Goal: Task Accomplishment & Management: Use online tool/utility

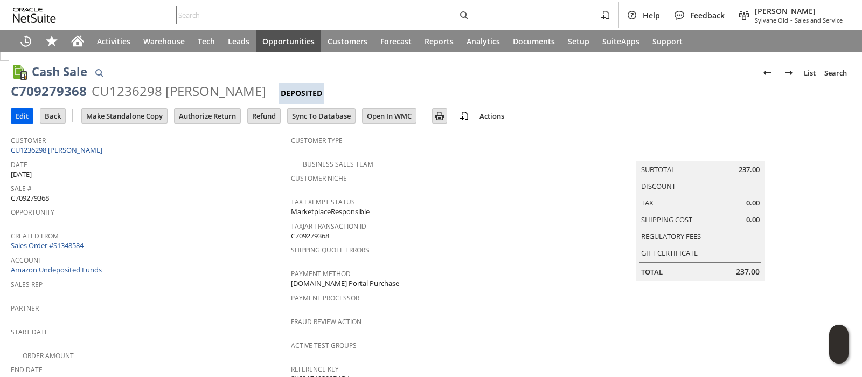
click at [17, 117] on input "Edit" at bounding box center [22, 116] width 22 height 14
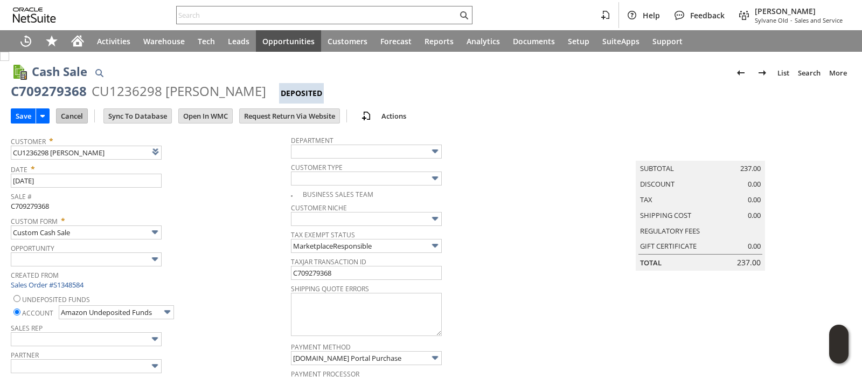
click at [72, 117] on input "Cancel" at bounding box center [72, 116] width 31 height 14
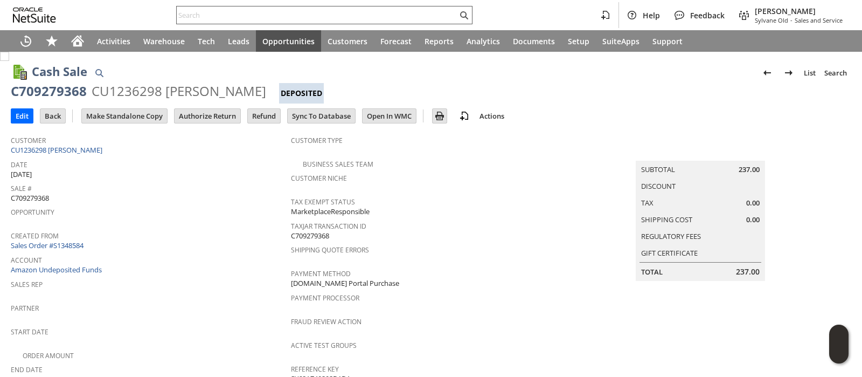
click at [320, 17] on input "text" at bounding box center [317, 15] width 281 height 13
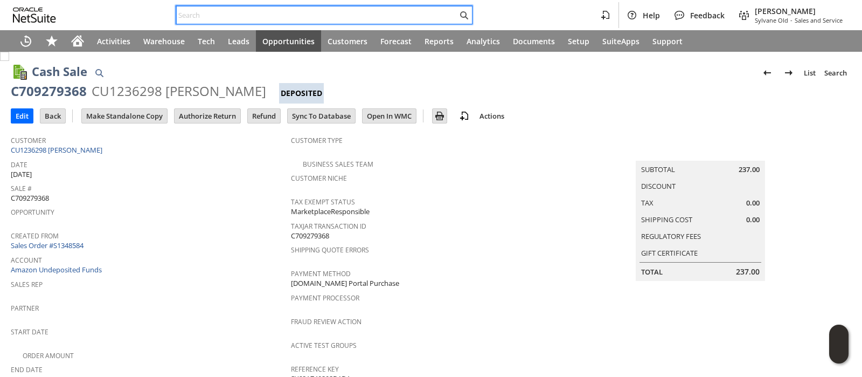
paste input "112-1781334-1930655"
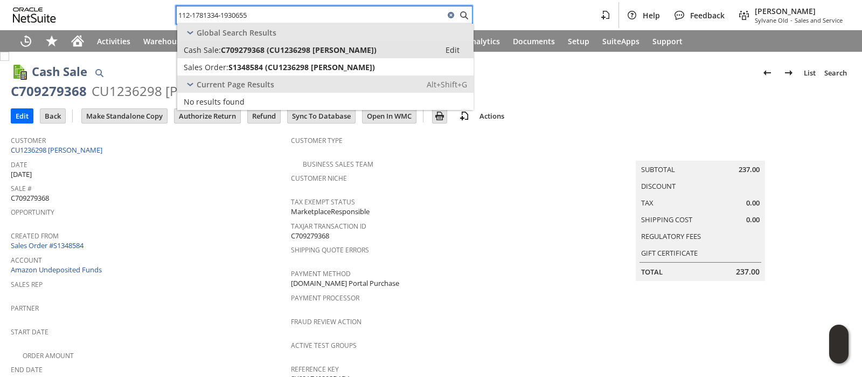
type input "112-1781334-1930655"
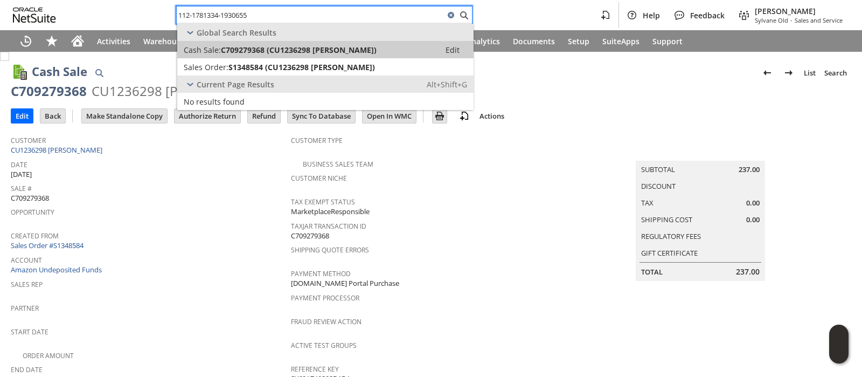
click at [316, 45] on span "C709279368 (CU1236298 Clay Fravel)" at bounding box center [299, 50] width 156 height 10
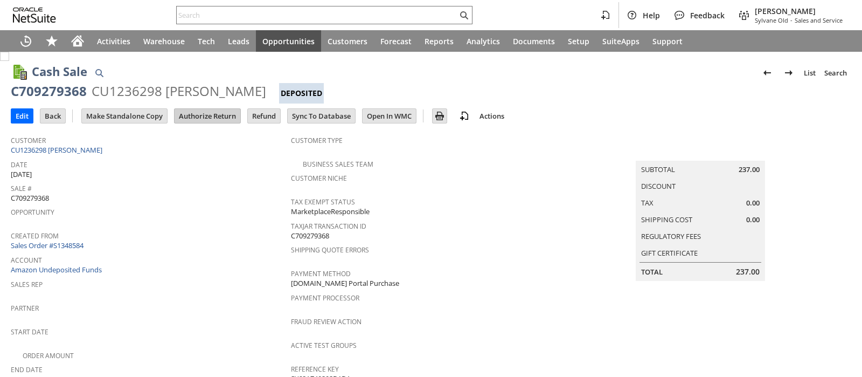
click at [224, 114] on input "Authorize Return" at bounding box center [208, 116] width 66 height 14
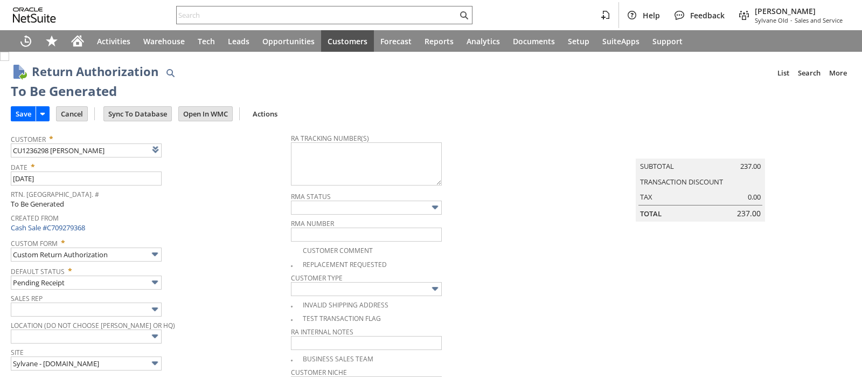
type input "Add"
type input "Copy Previous"
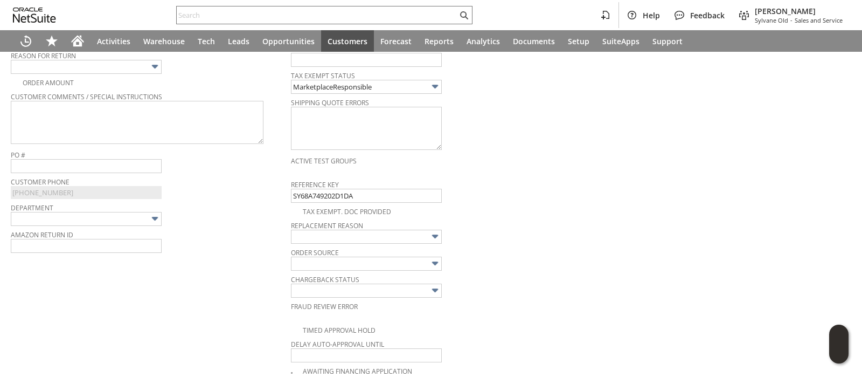
scroll to position [283, 0]
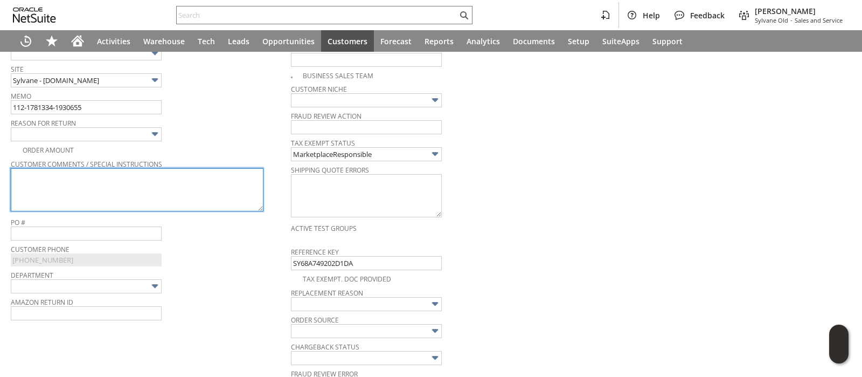
click at [210, 192] on textarea at bounding box center [137, 189] width 253 height 43
paste textarea "Don’t need"
type textarea "Don’t need"
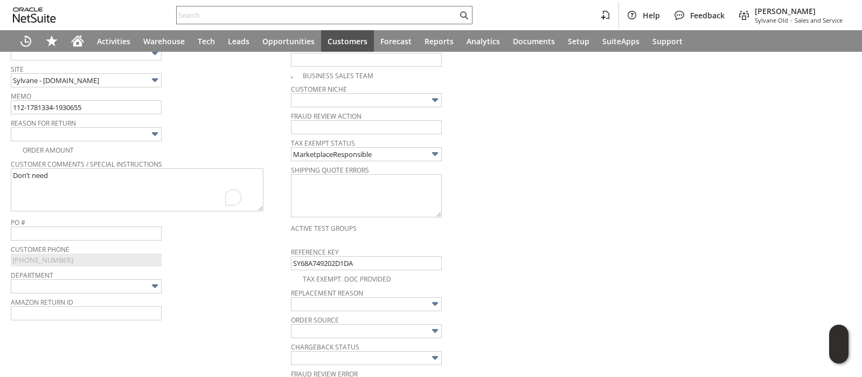
click at [155, 133] on img at bounding box center [155, 134] width 12 height 12
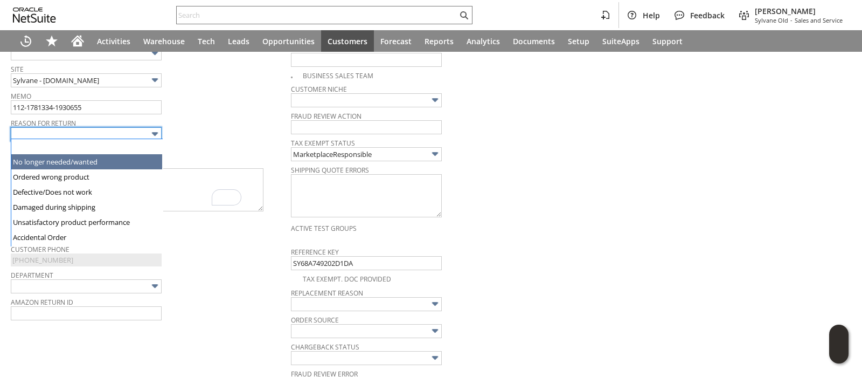
type input "No longer needed/wanted"
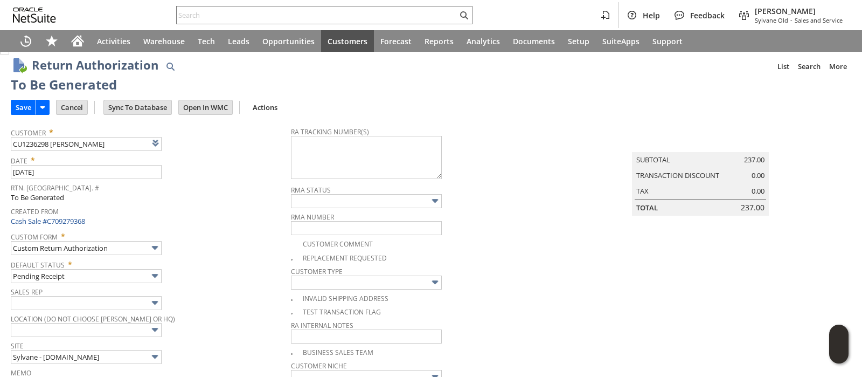
scroll to position [0, 0]
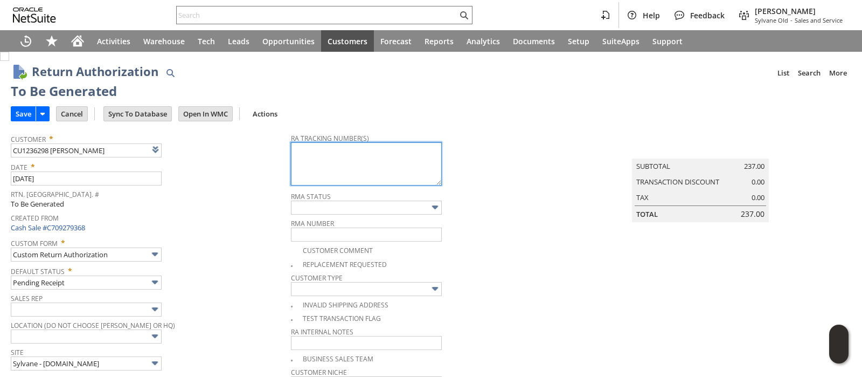
click at [310, 165] on textarea at bounding box center [366, 163] width 151 height 43
paste textarea "9302010949890184119578"
type textarea "9302010949890184119578"
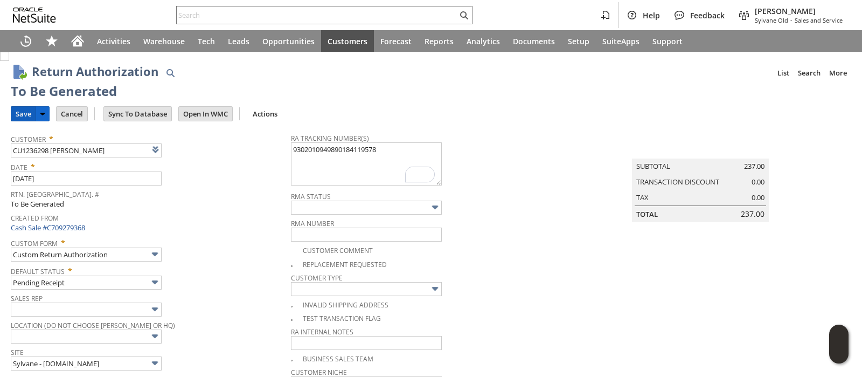
click at [17, 113] on input "Save" at bounding box center [23, 114] width 24 height 14
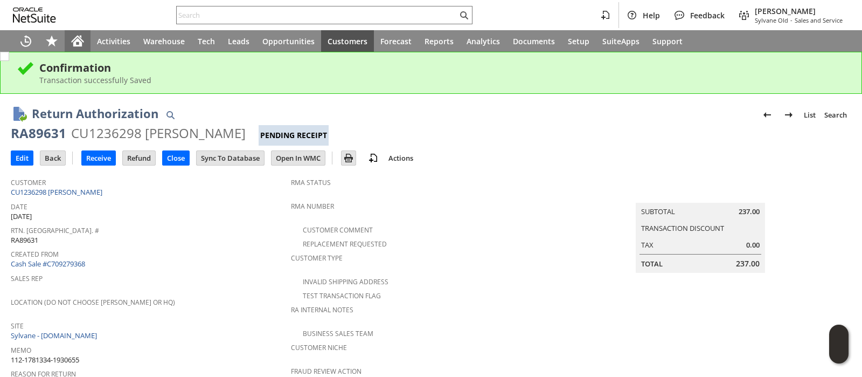
click at [78, 36] on icon "Home" at bounding box center [78, 39] width 12 height 7
